Goal: Task Accomplishment & Management: Understand process/instructions

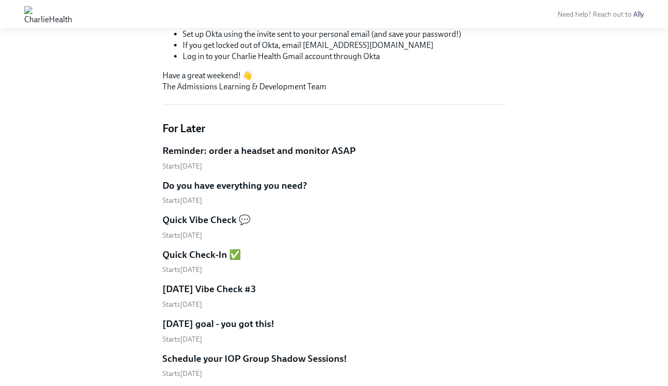
scroll to position [564, 0]
click at [257, 149] on h5 "Reminder: order a headset and monitor ASAP" at bounding box center [258, 150] width 193 height 13
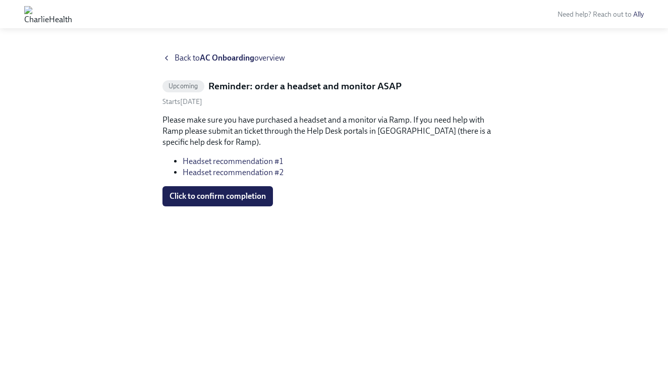
click at [170, 57] on icon at bounding box center [166, 58] width 8 height 8
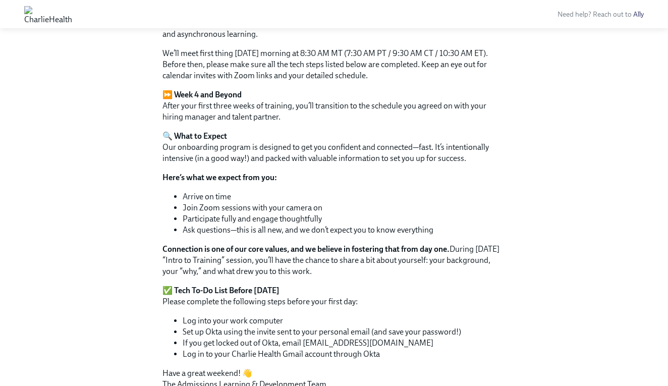
scroll to position [265, 0]
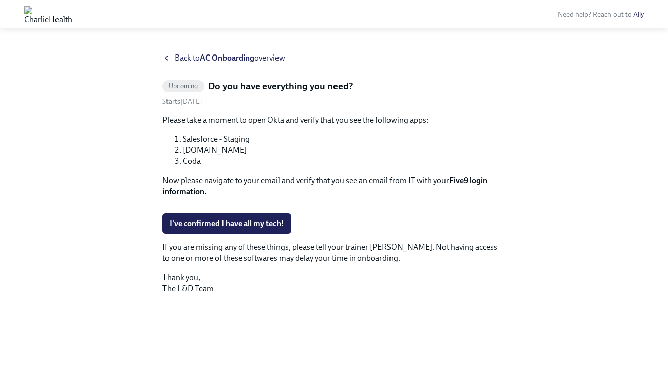
click at [168, 60] on icon at bounding box center [167, 58] width 2 height 4
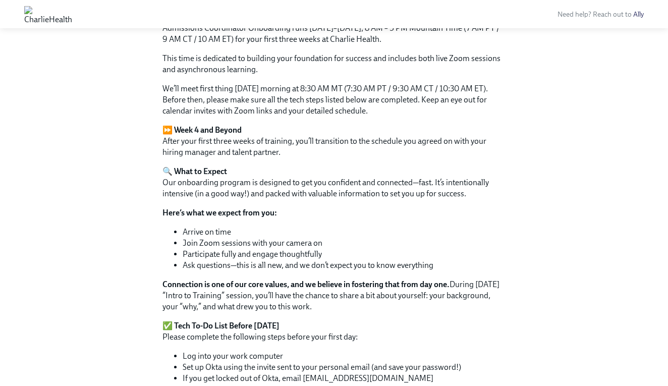
scroll to position [236, 0]
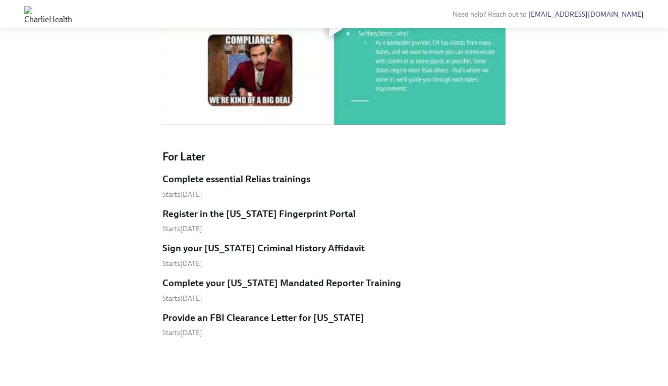
scroll to position [646, 0]
